Goal: Task Accomplishment & Management: Use online tool/utility

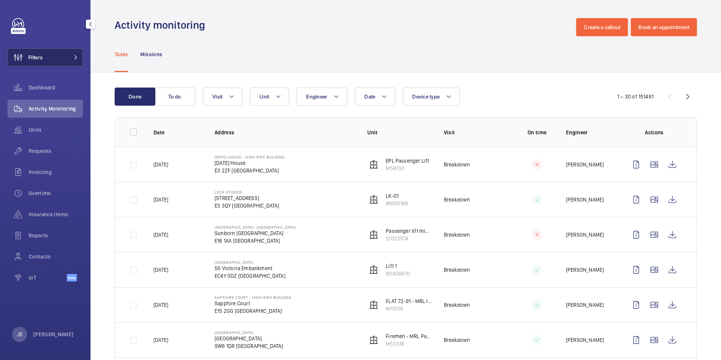
click at [43, 61] on span "Filters" at bounding box center [25, 57] width 35 height 18
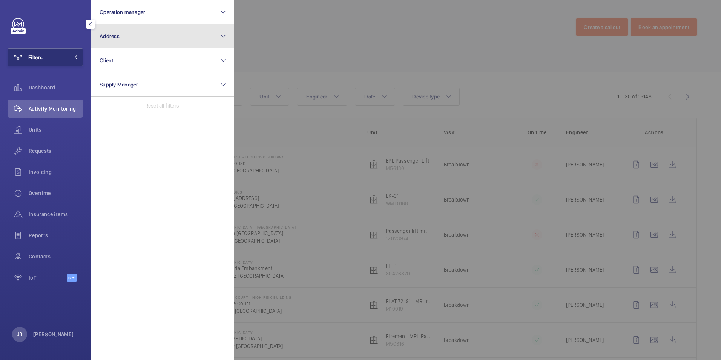
click at [150, 35] on button "Address" at bounding box center [162, 36] width 143 height 24
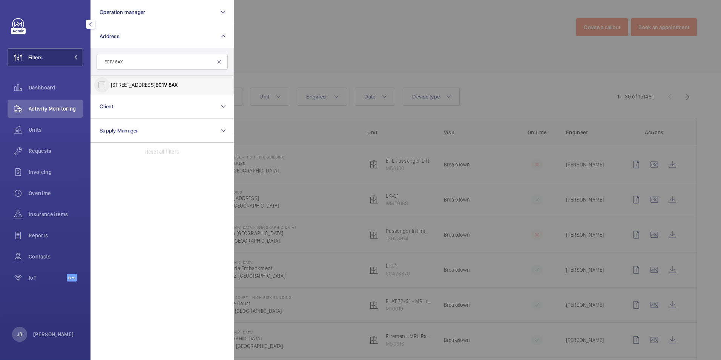
type input "EC1V 8AX"
click at [107, 90] on input "[STREET_ADDRESS]" at bounding box center [101, 84] width 15 height 15
checkbox input "true"
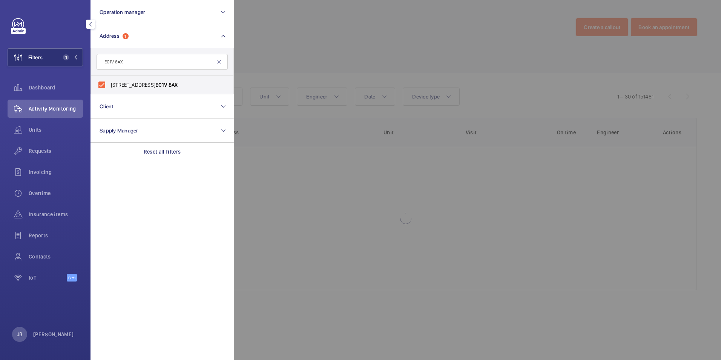
drag, startPoint x: 286, startPoint y: 61, endPoint x: 283, endPoint y: 58, distance: 4.0
click at [286, 61] on div at bounding box center [594, 180] width 721 height 360
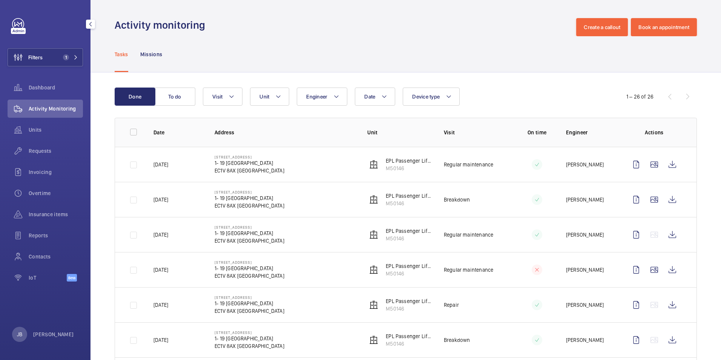
click at [169, 94] on button "To do" at bounding box center [175, 97] width 41 height 18
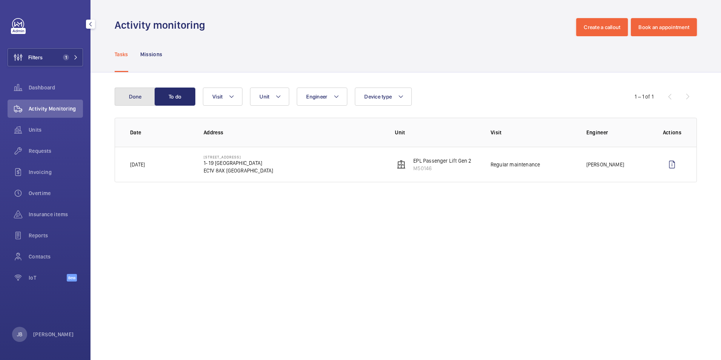
click at [137, 90] on button "Done" at bounding box center [135, 97] width 41 height 18
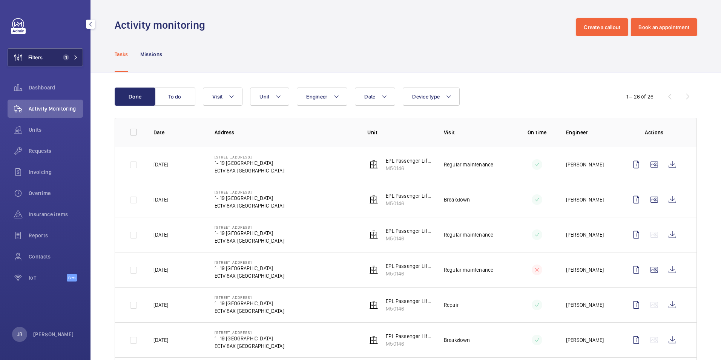
click at [53, 54] on button "Filters 1" at bounding box center [45, 57] width 75 height 18
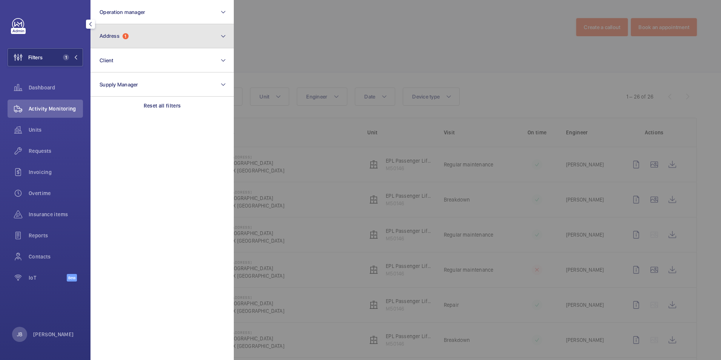
click at [151, 38] on button "Address 1" at bounding box center [162, 36] width 143 height 24
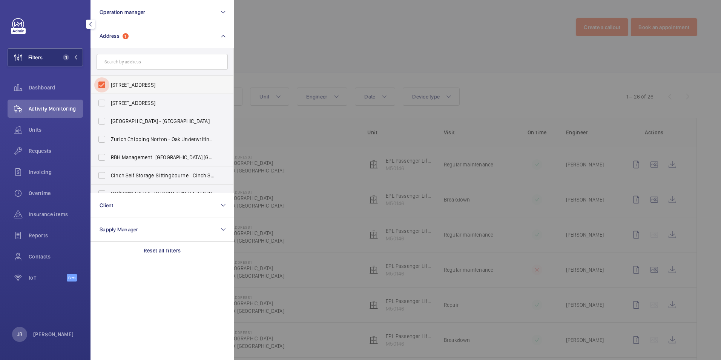
click at [107, 82] on input "[STREET_ADDRESS]" at bounding box center [101, 84] width 15 height 15
checkbox input "false"
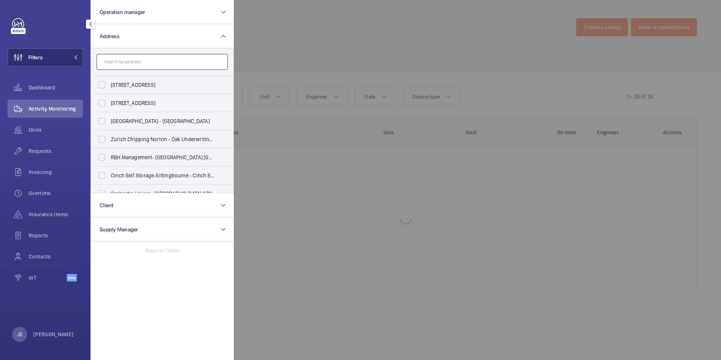
paste input "The Hop Exchange"
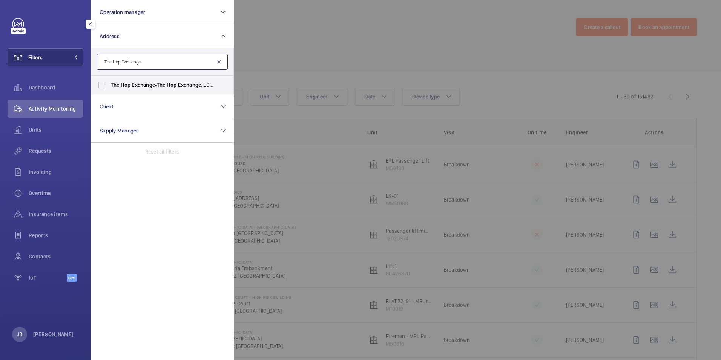
type input "The Hop Exchange"
click at [107, 83] on input "The Hop Exchange - The Hop Exchange , [GEOGRAPHIC_DATA] 1TY" at bounding box center [101, 84] width 15 height 15
checkbox input "true"
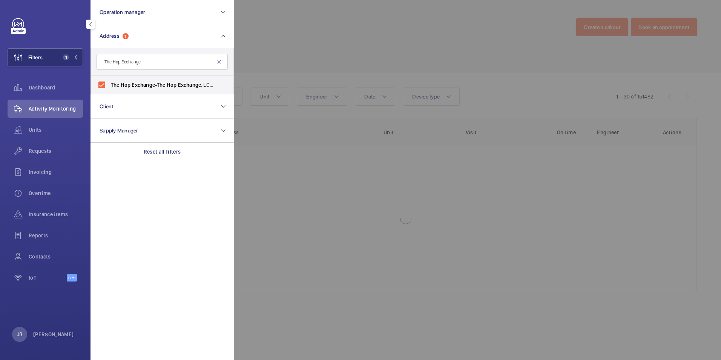
click at [276, 59] on div at bounding box center [594, 180] width 721 height 360
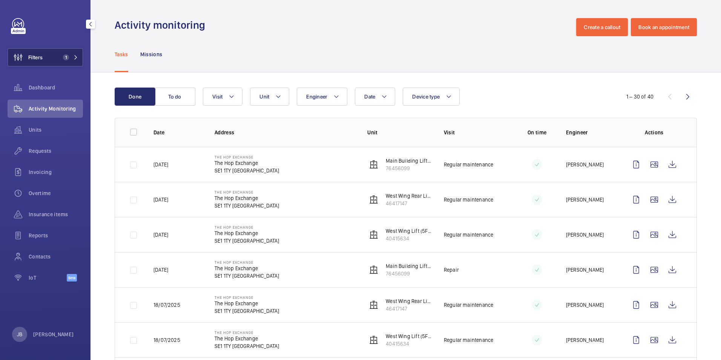
click at [55, 53] on button "Filters 1" at bounding box center [45, 57] width 75 height 18
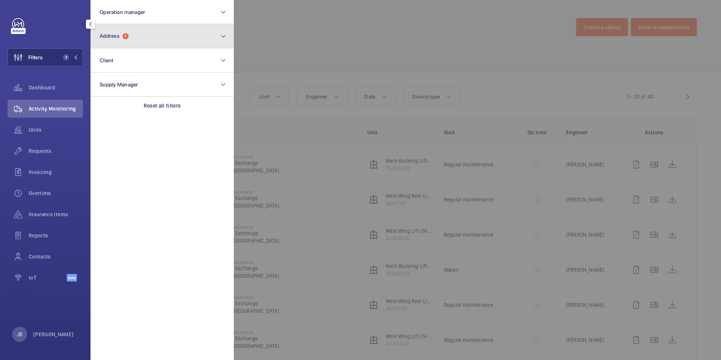
click at [179, 33] on button "Address 1" at bounding box center [162, 36] width 143 height 24
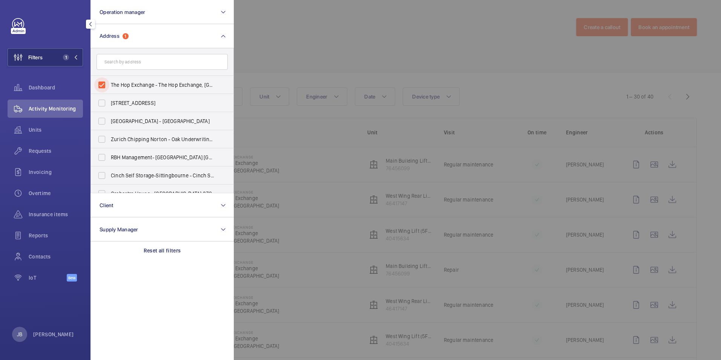
drag, startPoint x: 103, startPoint y: 82, endPoint x: 112, endPoint y: 74, distance: 12.3
click at [103, 82] on input "The Hop Exchange - The Hop Exchange, [GEOGRAPHIC_DATA] 1TY" at bounding box center [101, 84] width 15 height 15
checkbox input "false"
